Goal: Task Accomplishment & Management: Manage account settings

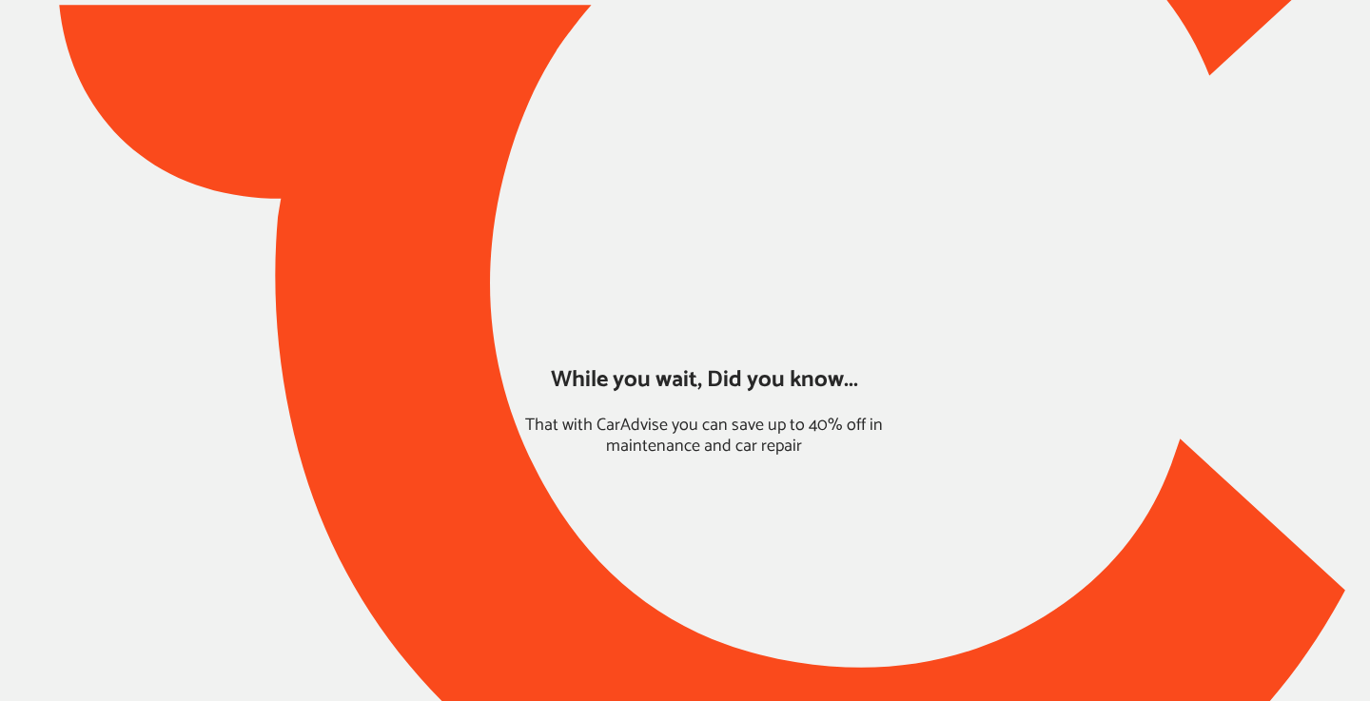
type input "*****"
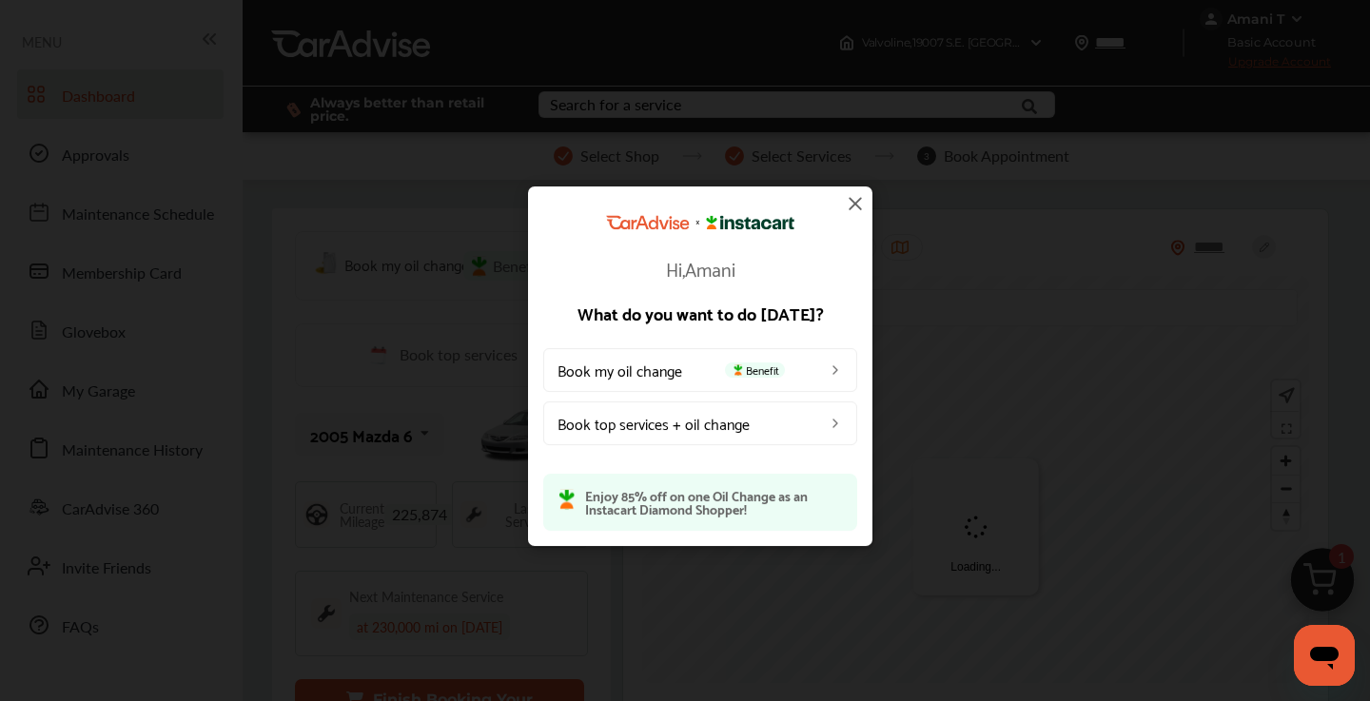
click at [859, 202] on img at bounding box center [855, 203] width 23 height 23
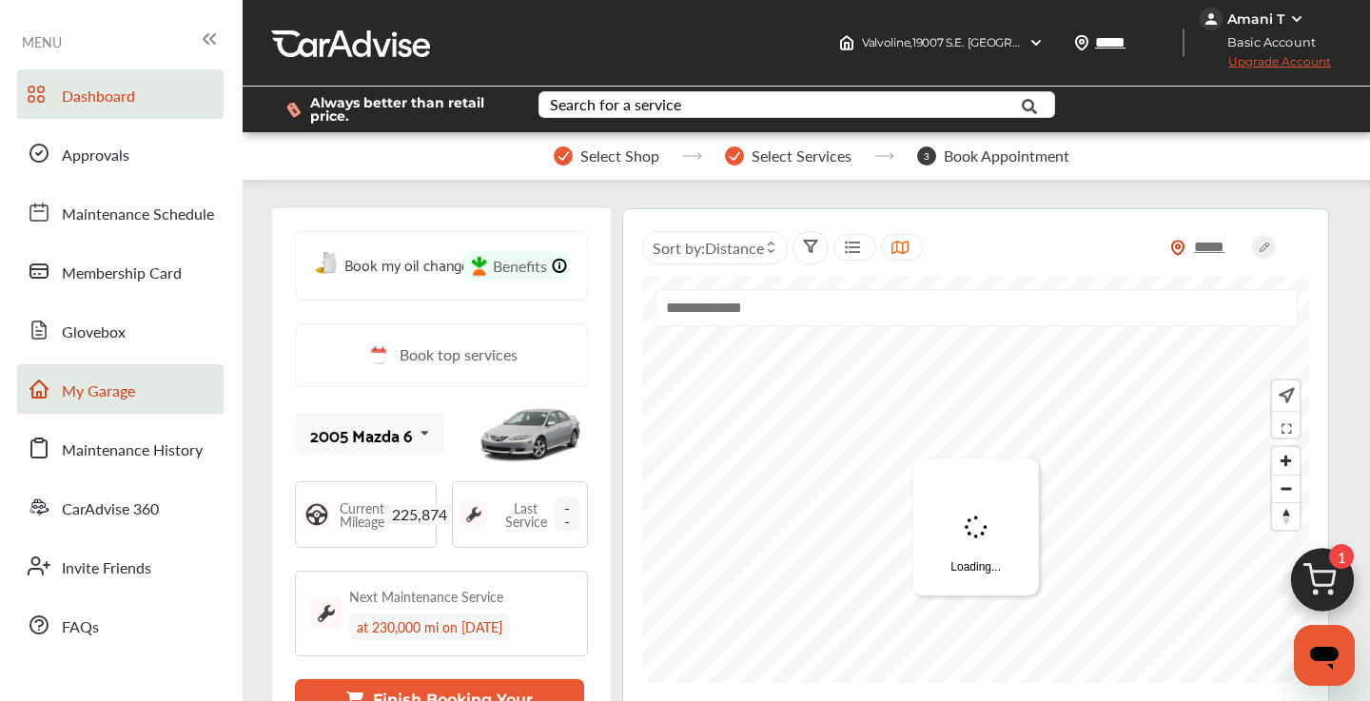
click at [110, 381] on span "My Garage" at bounding box center [98, 392] width 73 height 25
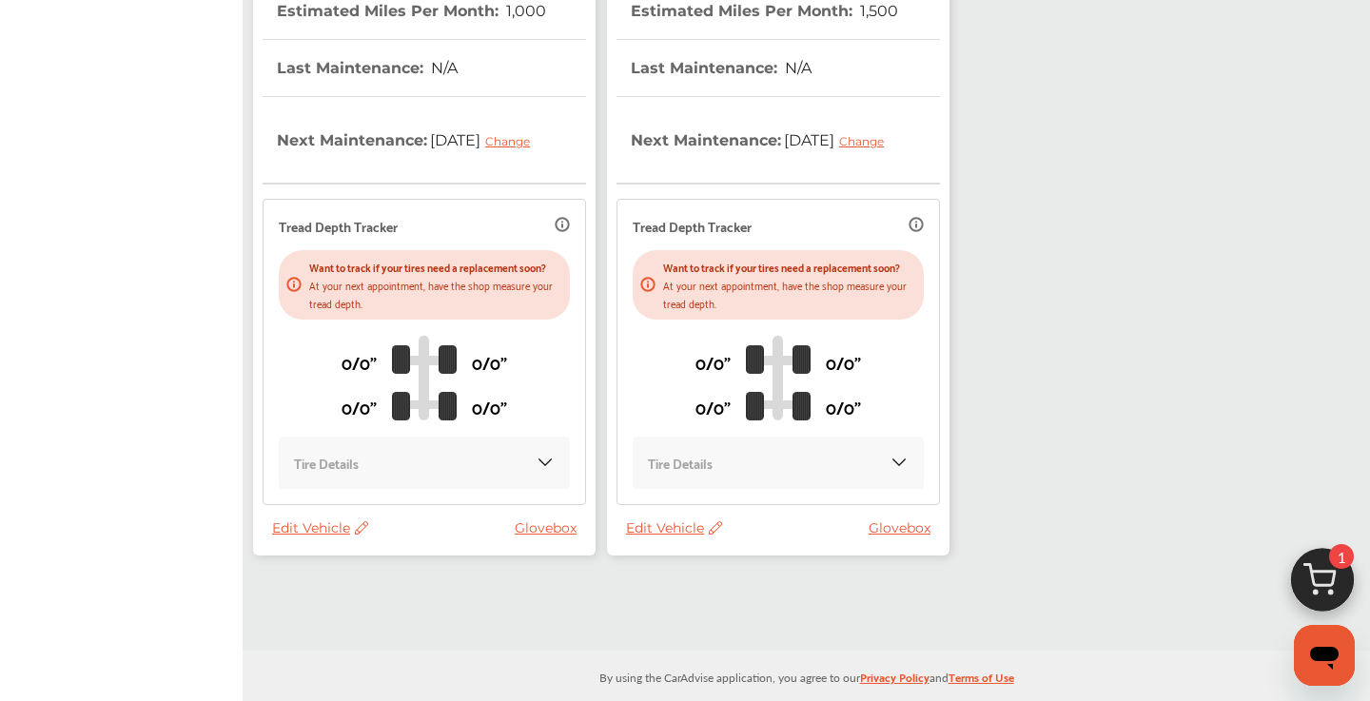
scroll to position [2265, 0]
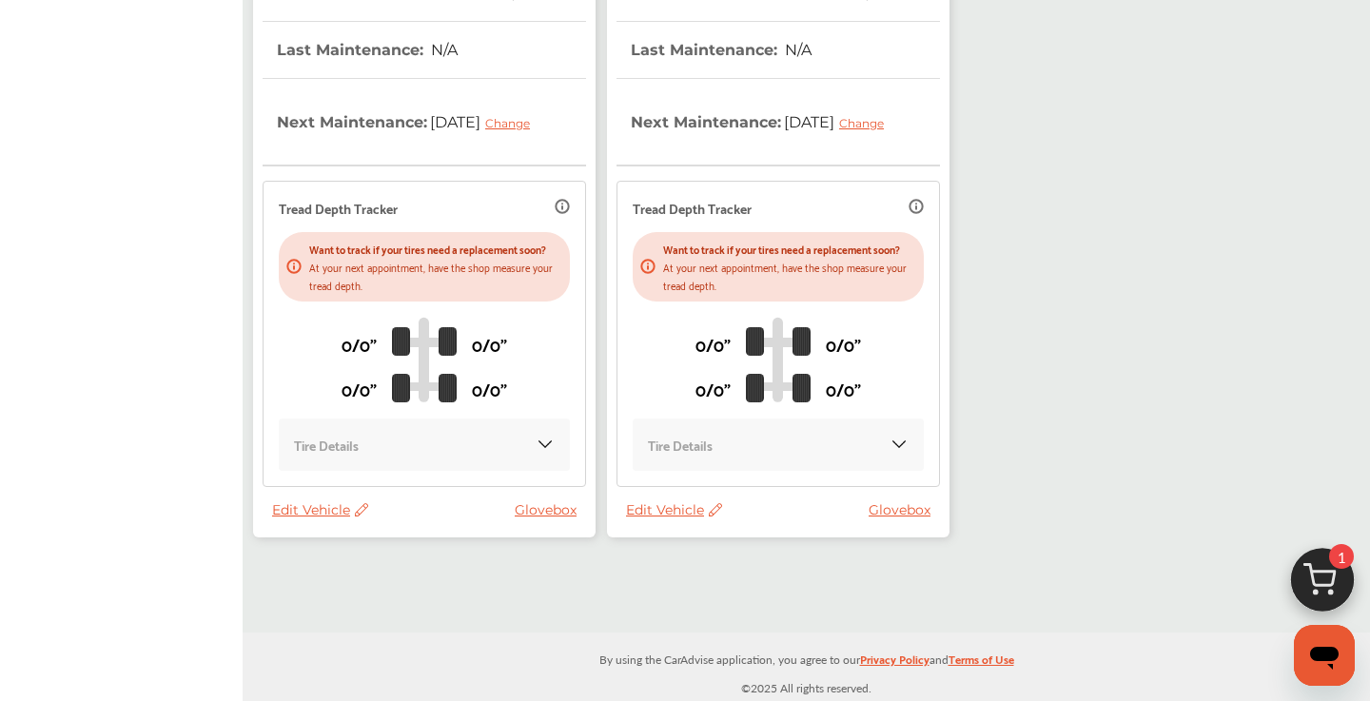
click at [660, 506] on span "Edit Vehicle" at bounding box center [674, 509] width 96 height 17
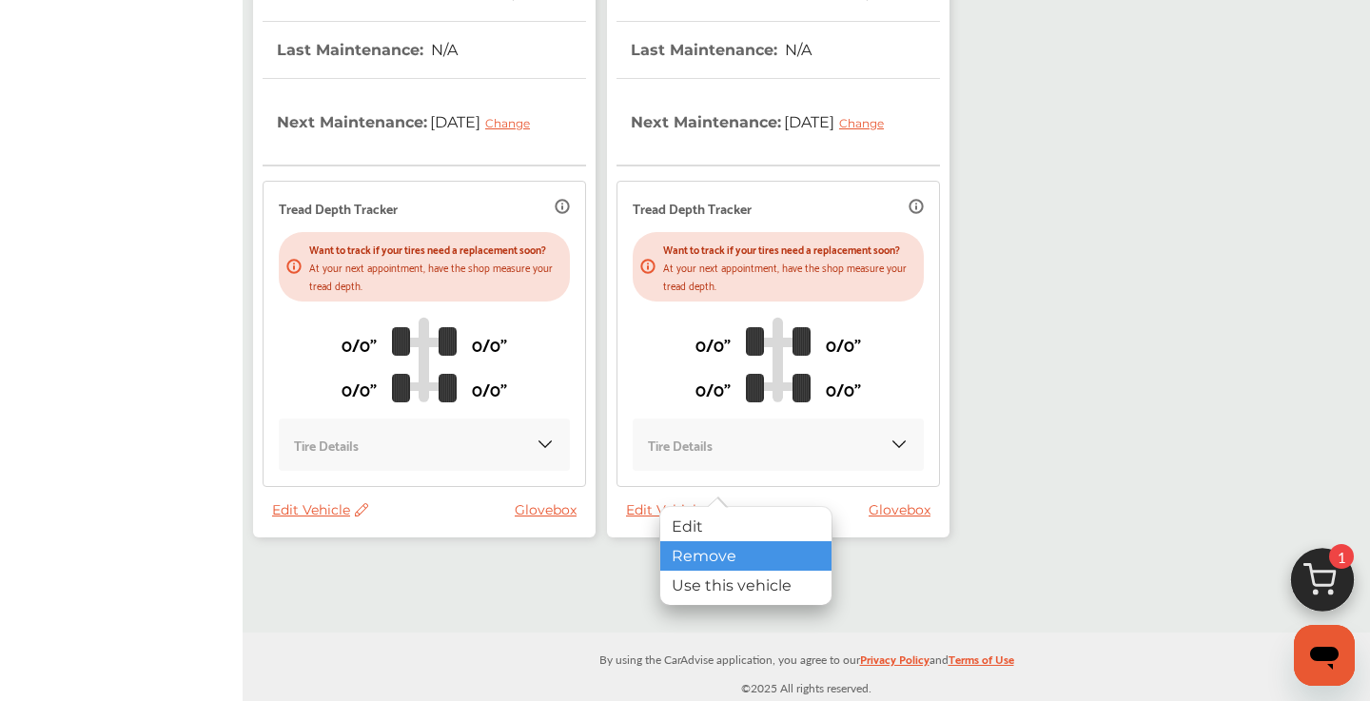
click at [697, 551] on div "Remove" at bounding box center [745, 555] width 171 height 29
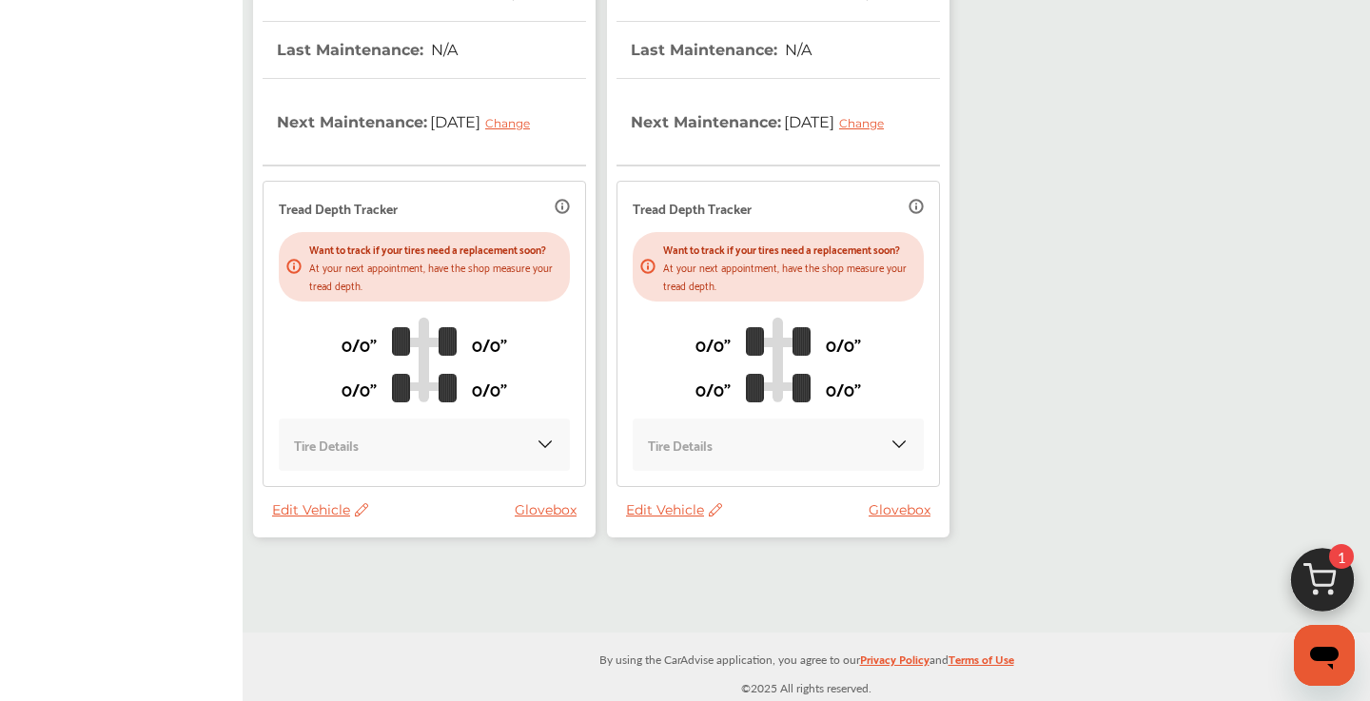
scroll to position [2247, 0]
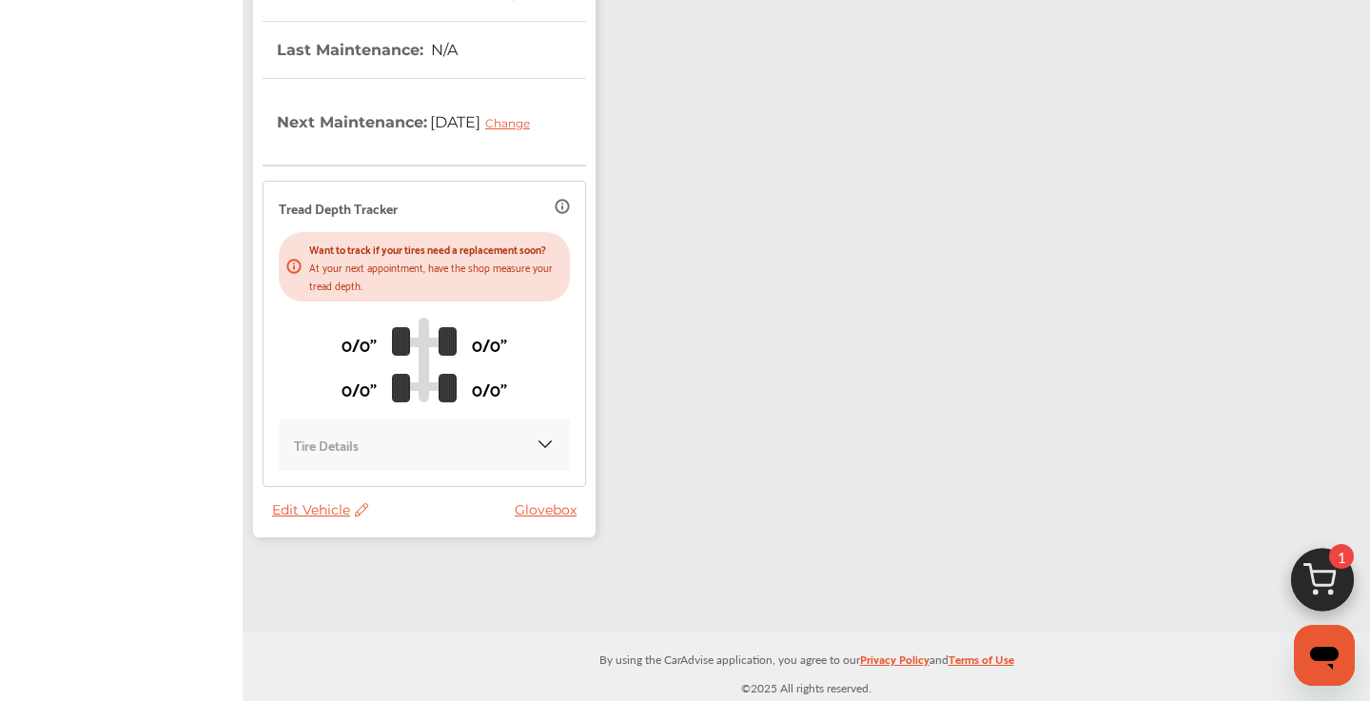
click at [329, 511] on span "Edit Vehicle" at bounding box center [320, 509] width 96 height 17
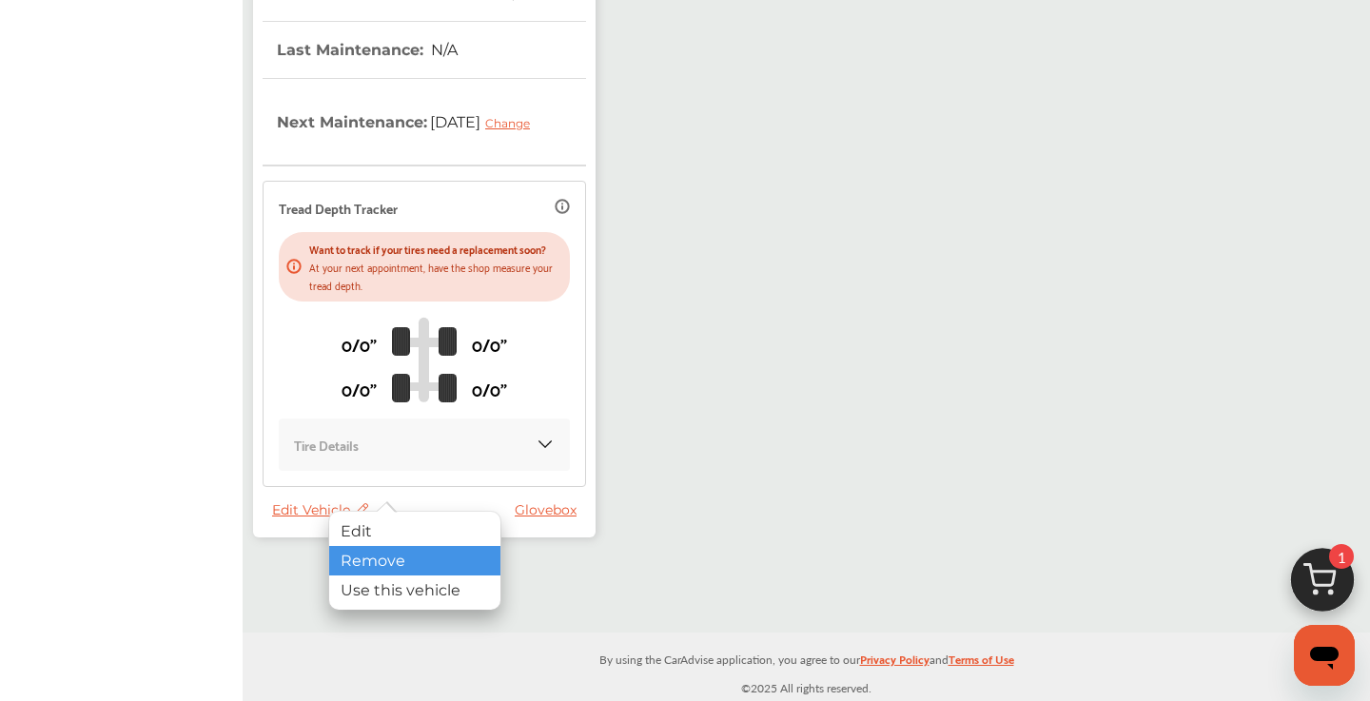
click at [371, 552] on div "Remove" at bounding box center [414, 560] width 171 height 29
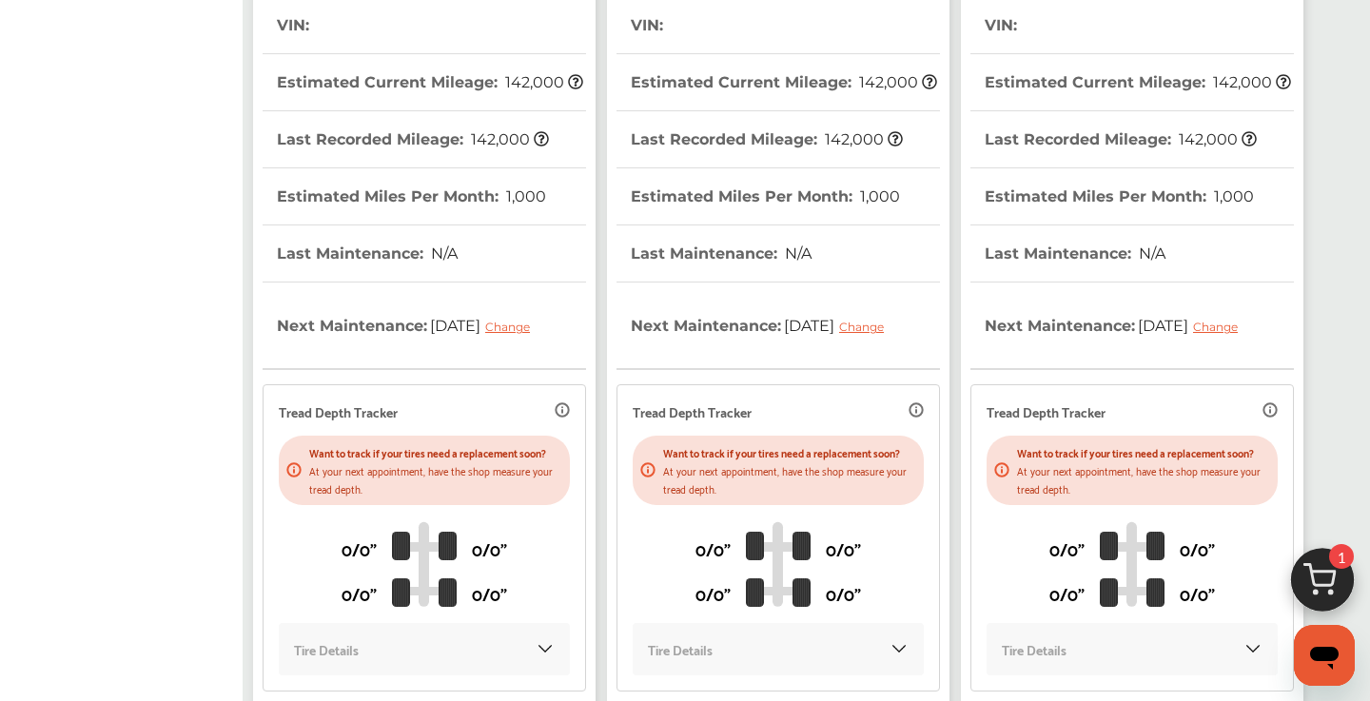
scroll to position [1229, 0]
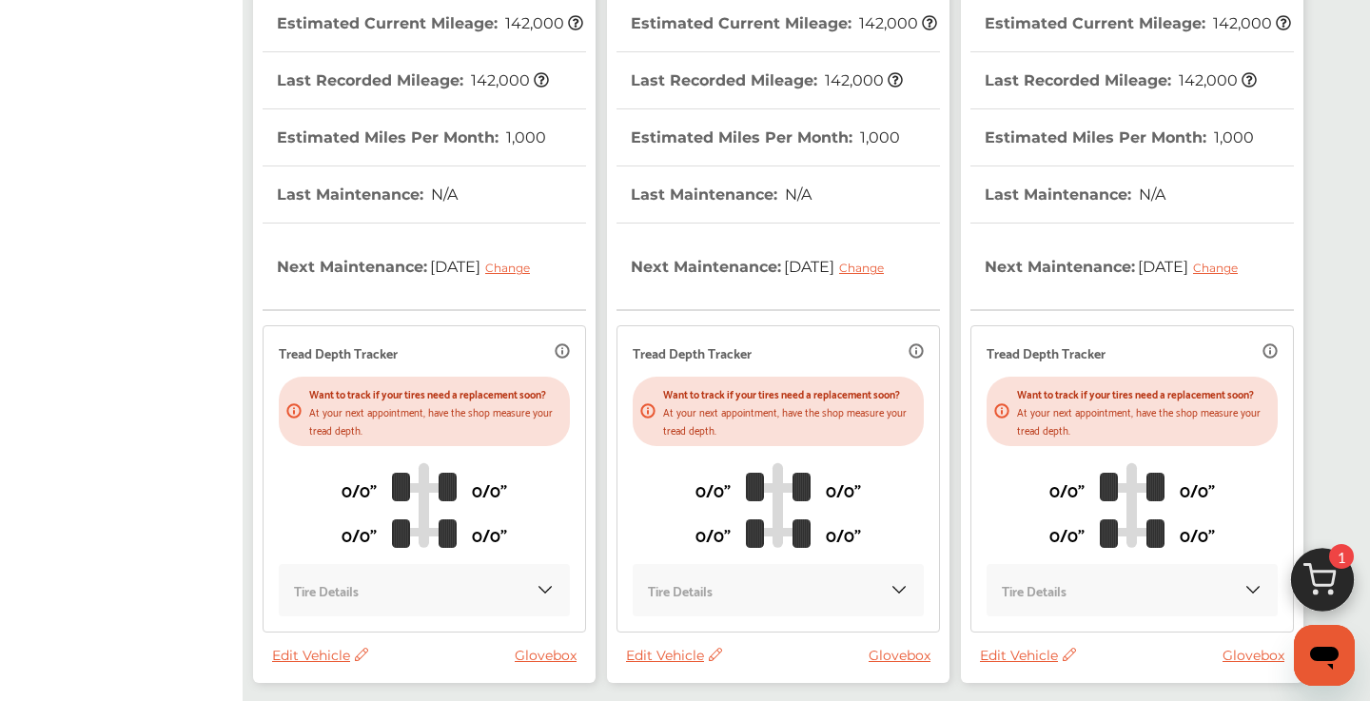
click at [1018, 658] on span "Edit Vehicle" at bounding box center [1028, 655] width 96 height 17
click at [1053, 639] on div "Remove" at bounding box center [1103, 651] width 171 height 29
click at [671, 664] on span "Edit Vehicle" at bounding box center [674, 655] width 96 height 17
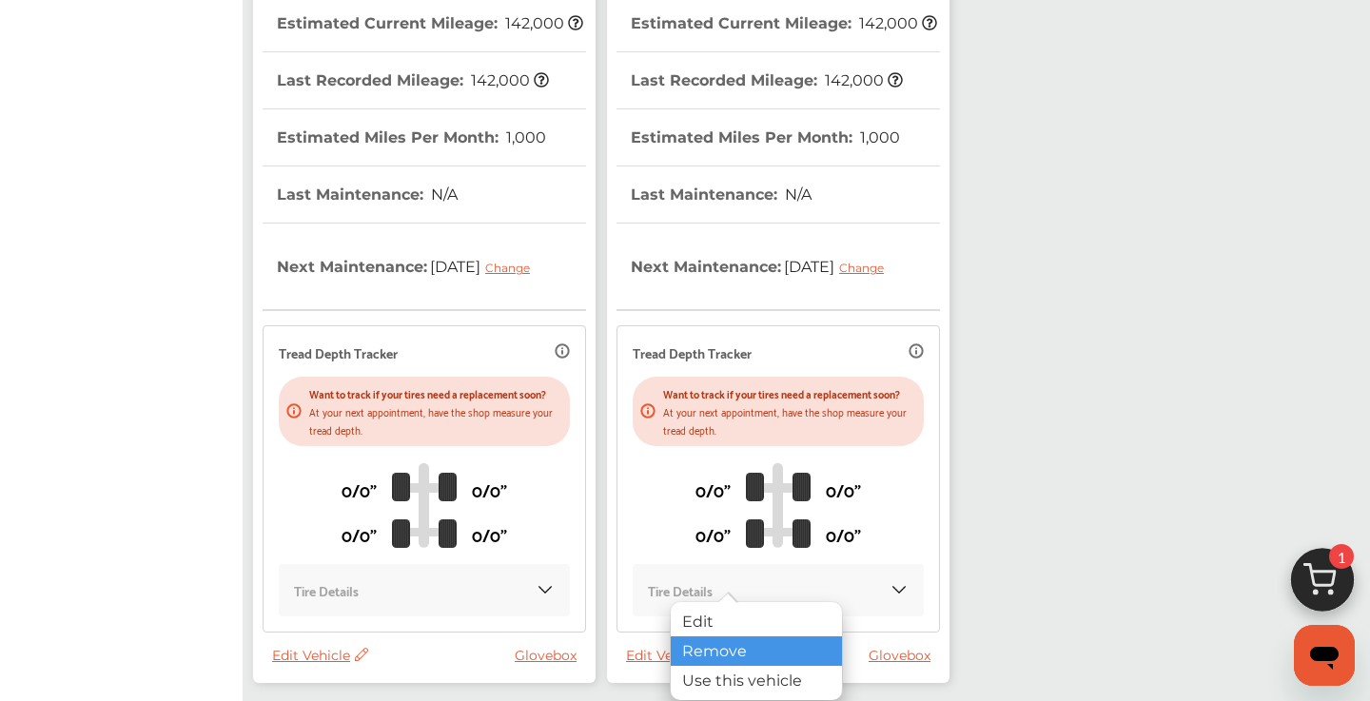
click at [713, 644] on div "Remove" at bounding box center [756, 651] width 171 height 29
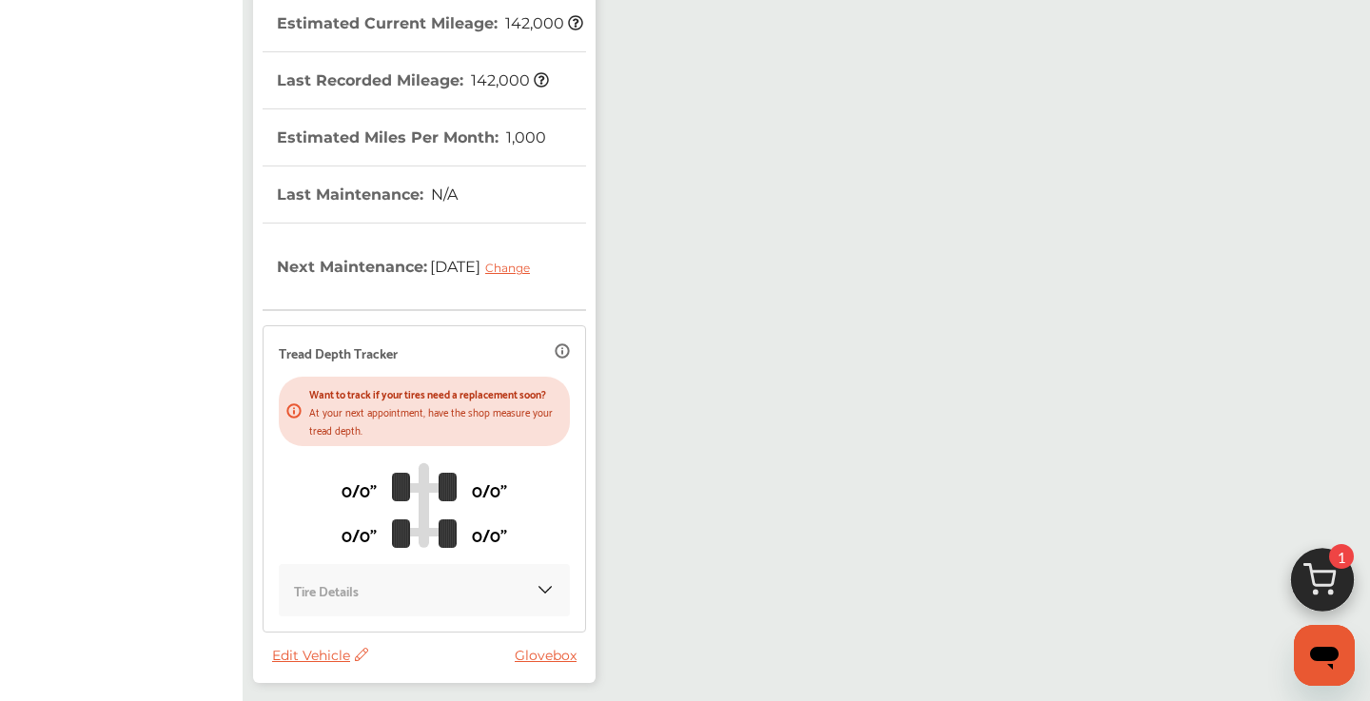
click at [305, 662] on span "Edit Vehicle" at bounding box center [320, 655] width 96 height 17
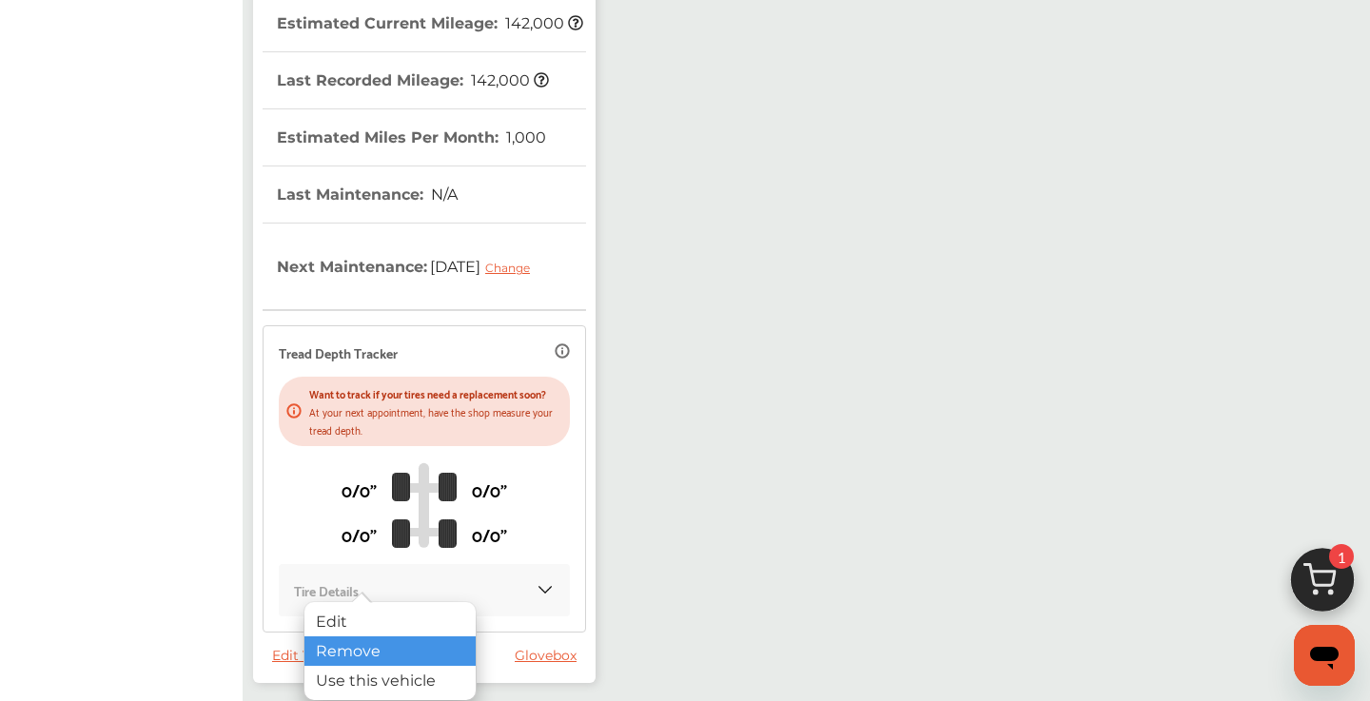
click at [348, 650] on div "Remove" at bounding box center [390, 651] width 171 height 29
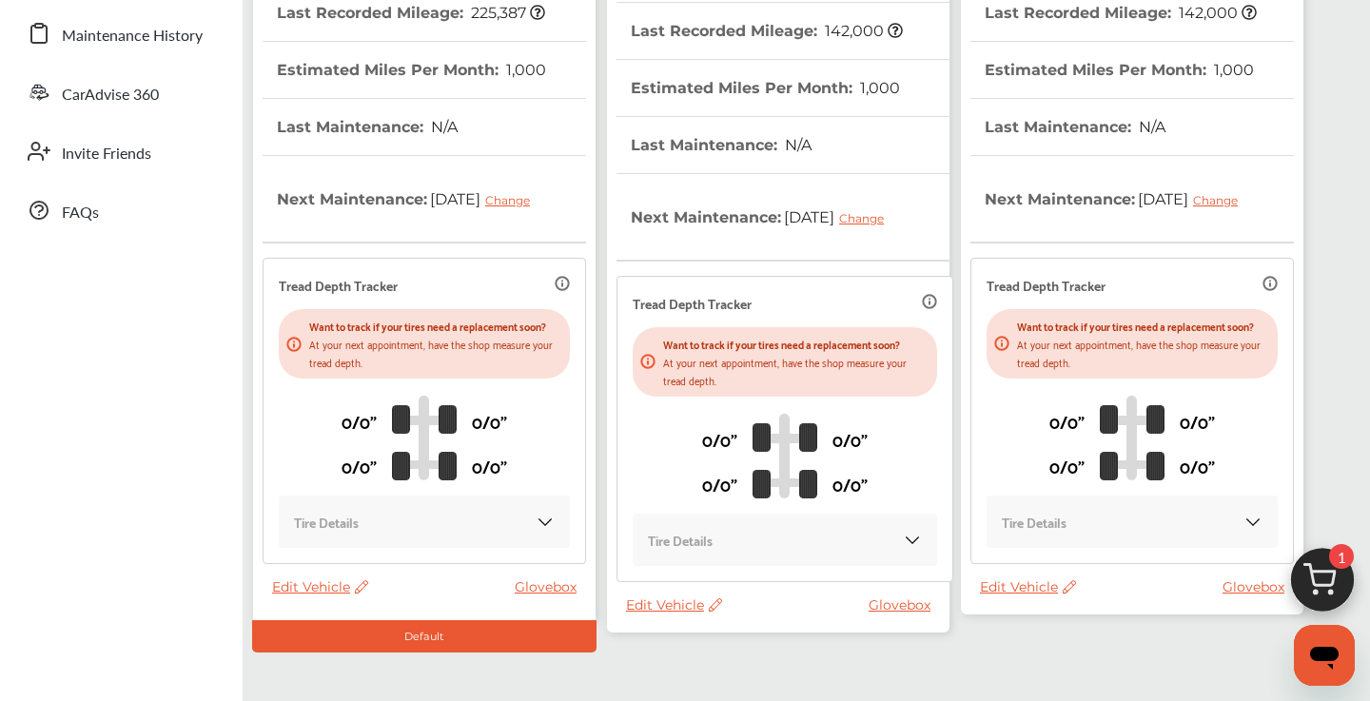
scroll to position [419, 0]
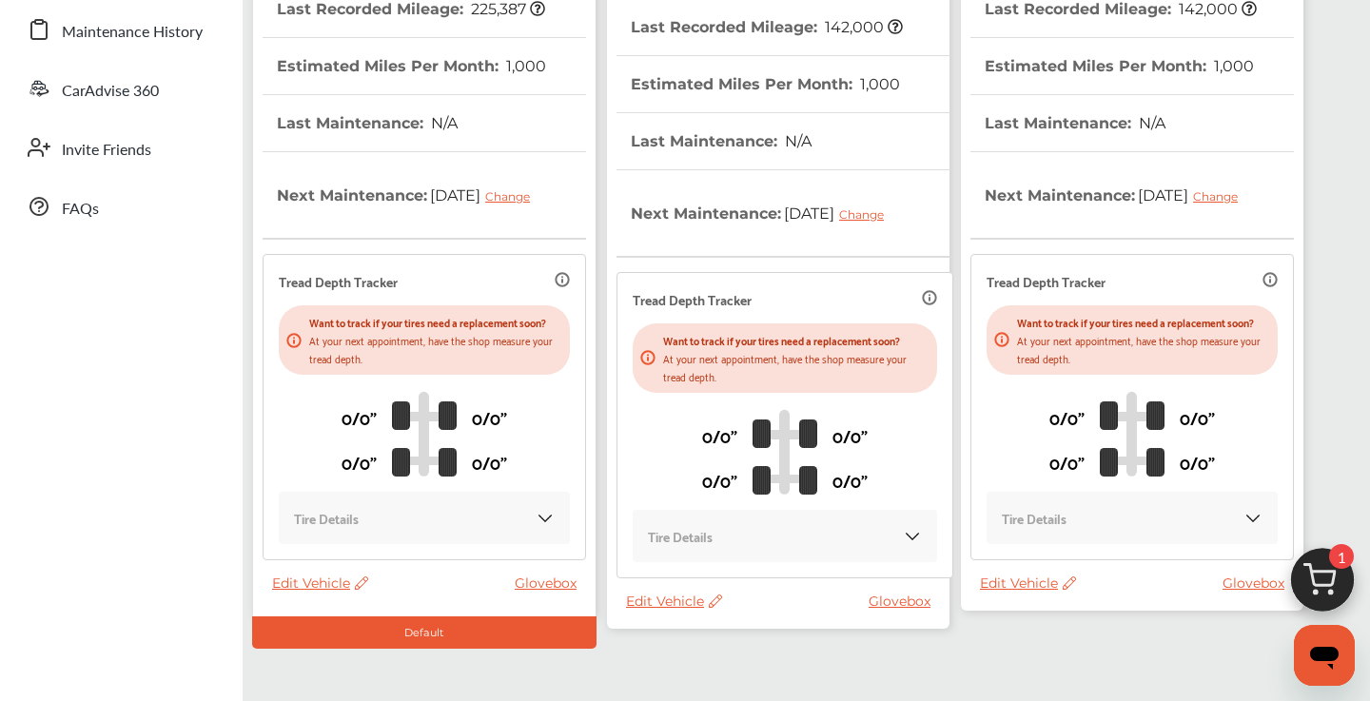
click at [1020, 585] on span "Edit Vehicle" at bounding box center [1028, 583] width 96 height 17
click at [1047, 637] on div "Remove" at bounding box center [1105, 634] width 171 height 29
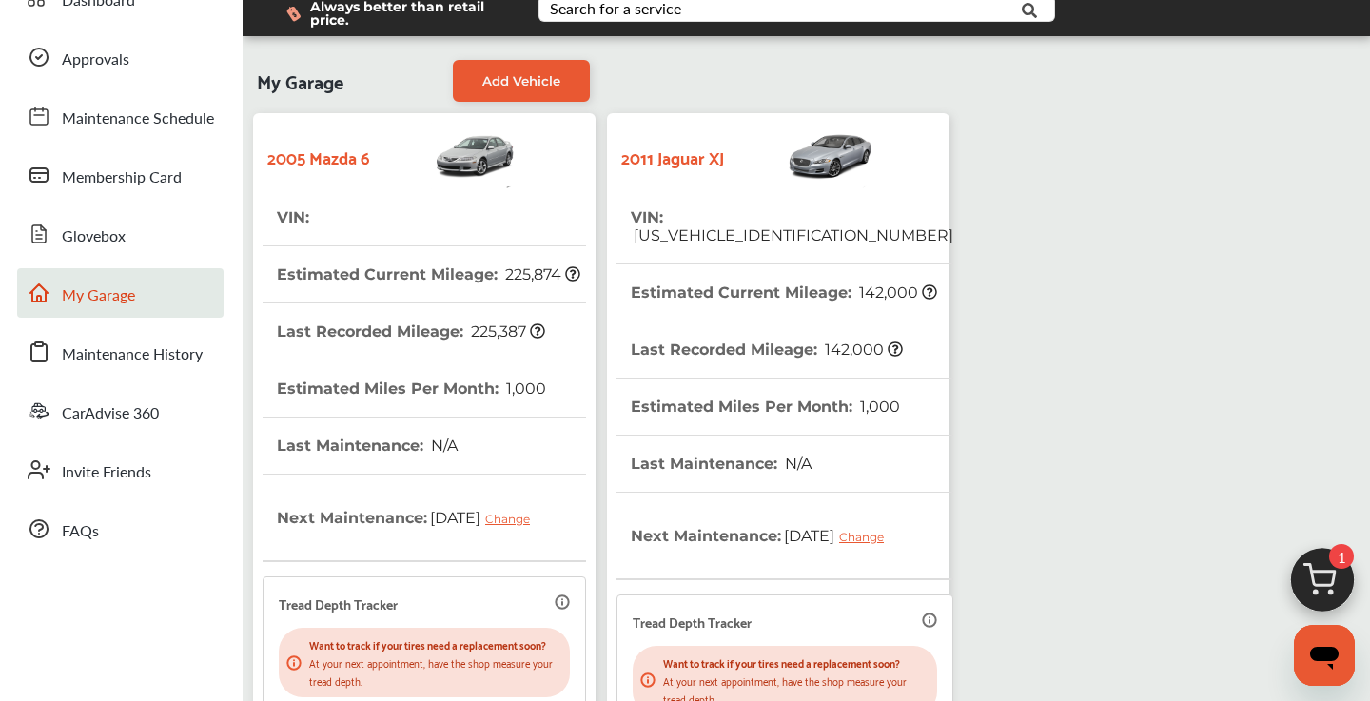
scroll to position [0, 0]
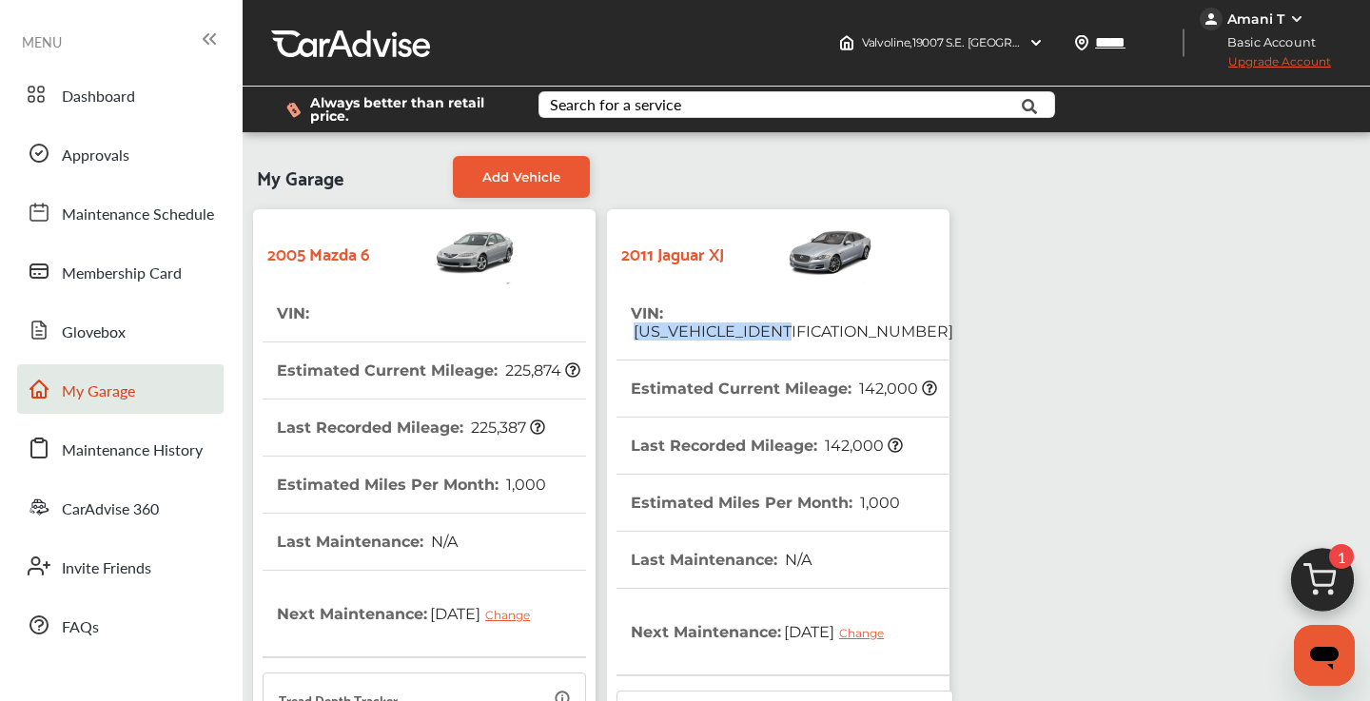
drag, startPoint x: 841, startPoint y: 313, endPoint x: 673, endPoint y: 318, distance: 168.5
click at [673, 318] on tr "VIN : [US_VEHICLE_IDENTIFICATION_NUMBER]" at bounding box center [785, 322] width 337 height 75
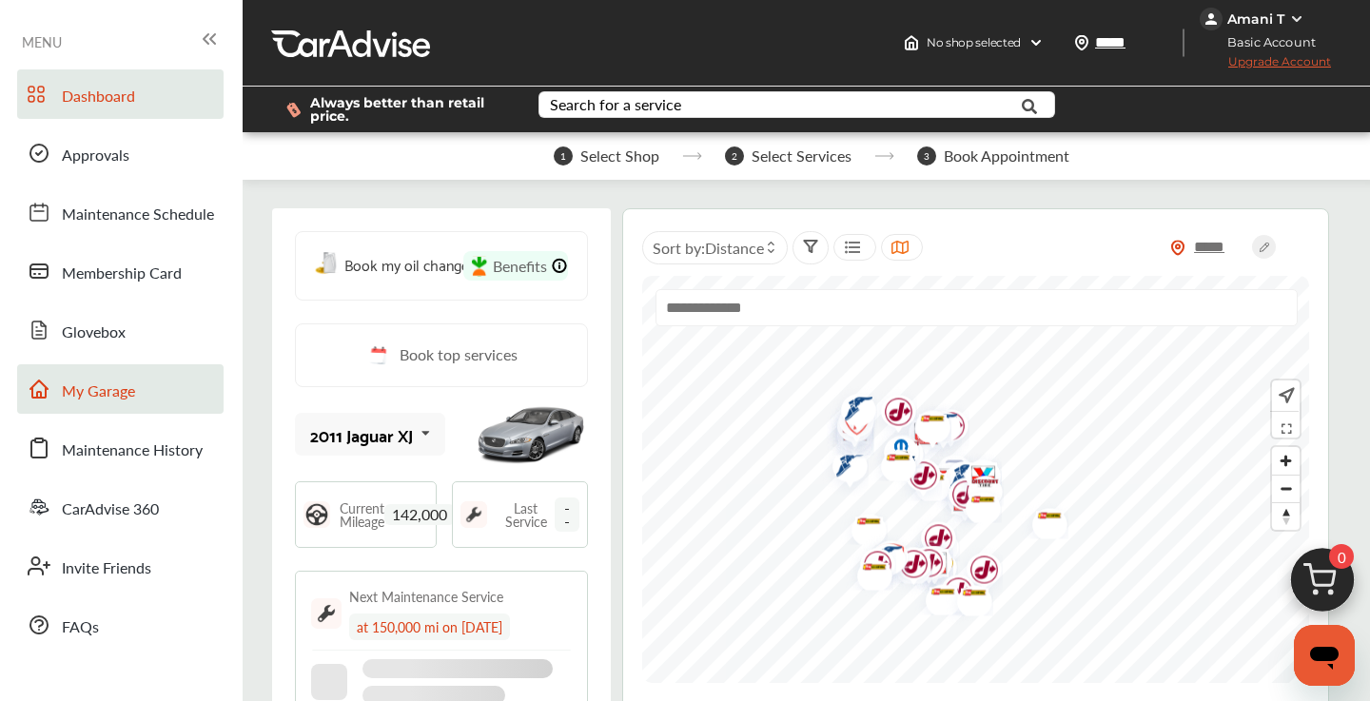
click at [132, 393] on span "My Garage" at bounding box center [98, 392] width 73 height 25
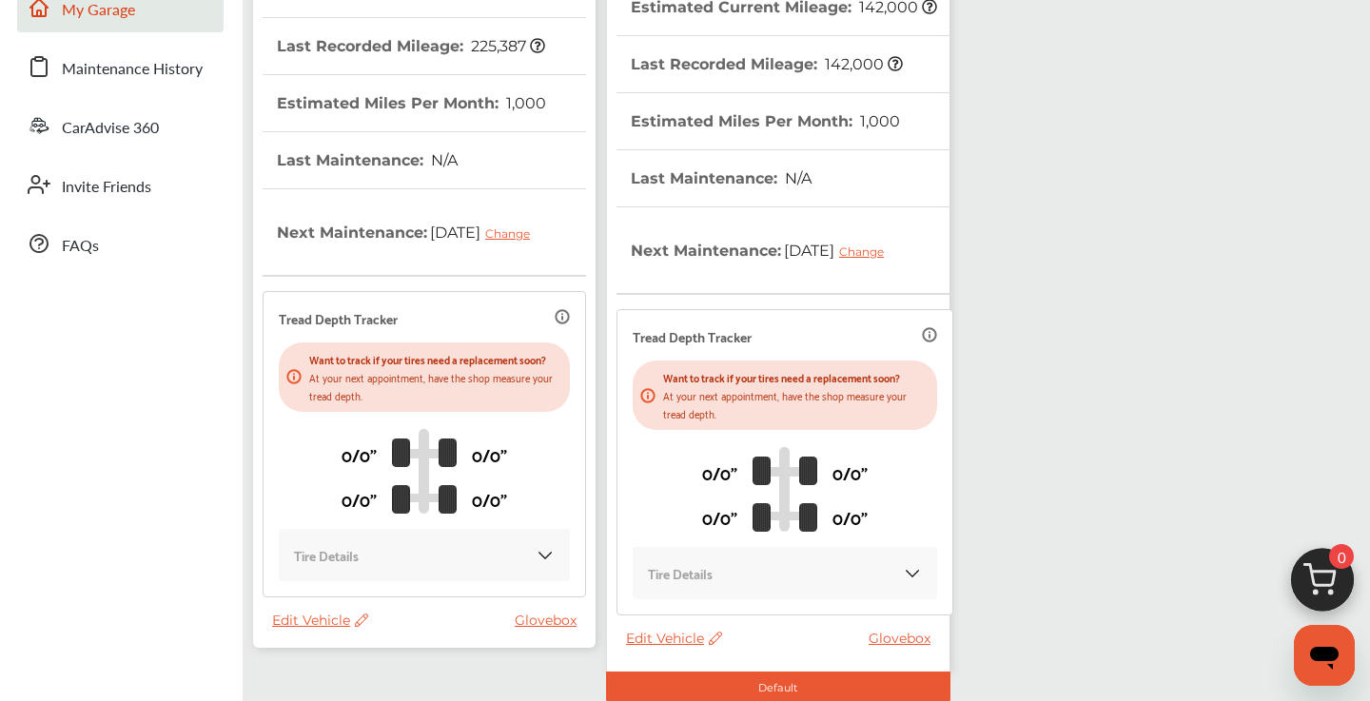
scroll to position [514, 0]
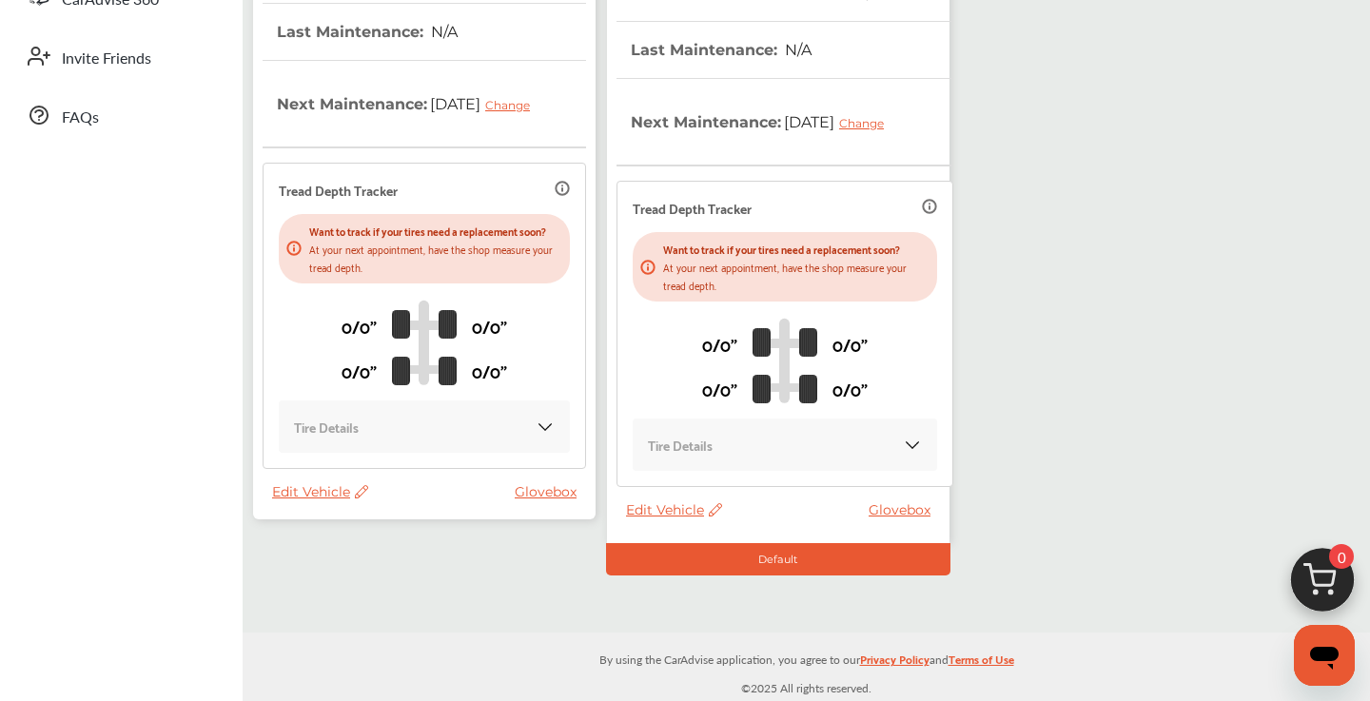
click at [678, 501] on span "Edit Vehicle" at bounding box center [674, 509] width 96 height 17
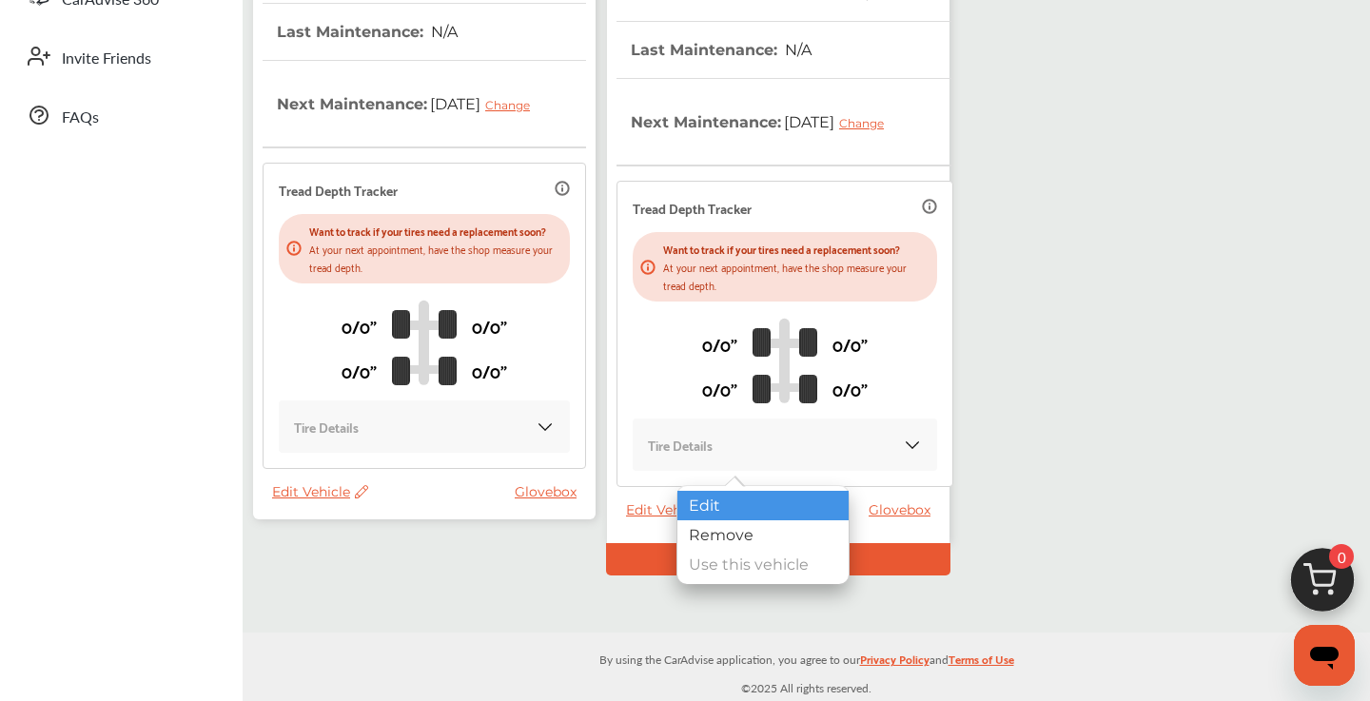
click at [724, 504] on div "Edit" at bounding box center [763, 505] width 171 height 29
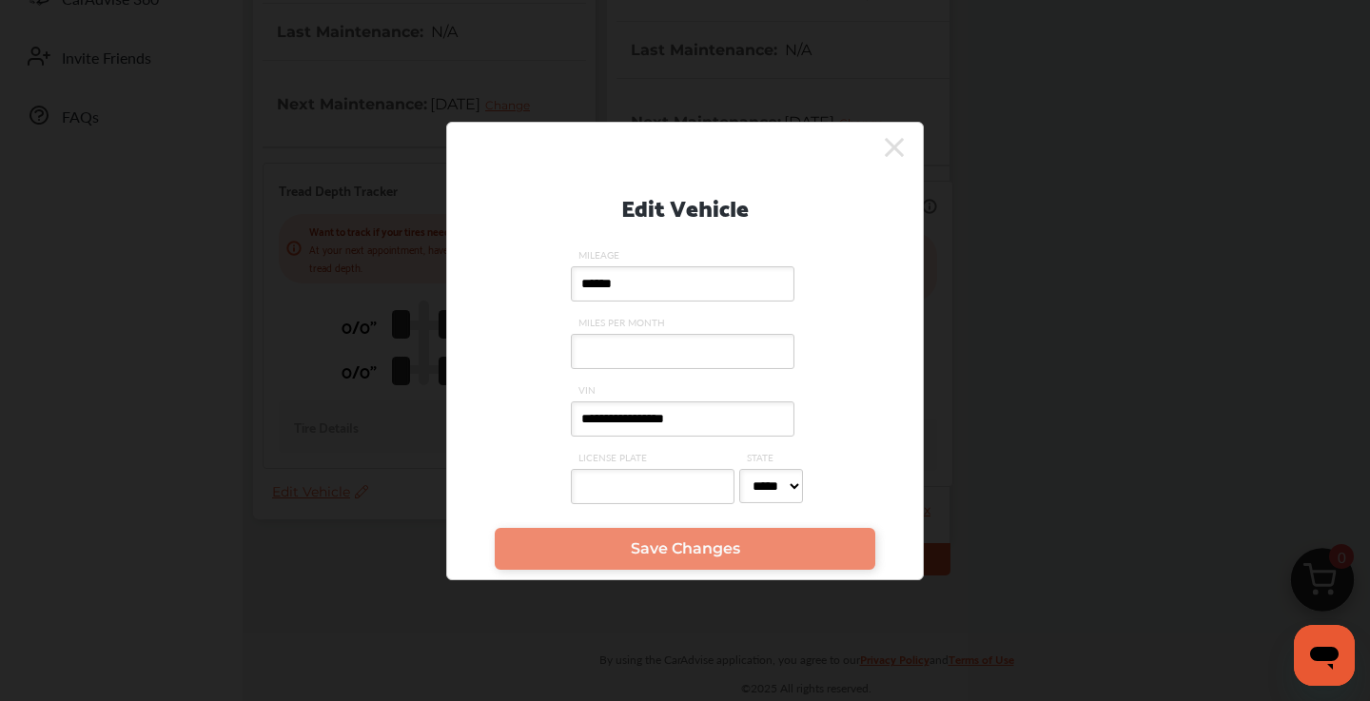
click at [746, 425] on input "**********" at bounding box center [683, 419] width 224 height 35
